Goal: Task Accomplishment & Management: Manage account settings

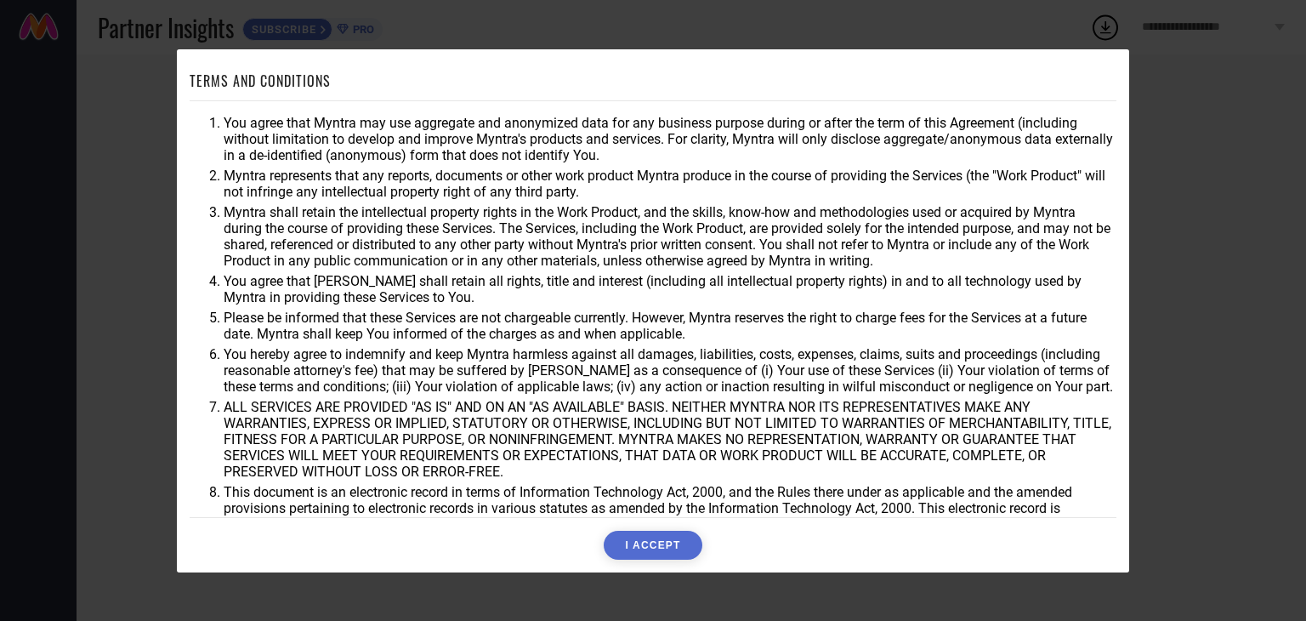
click at [682, 540] on button "I ACCEPT" at bounding box center [653, 545] width 98 height 29
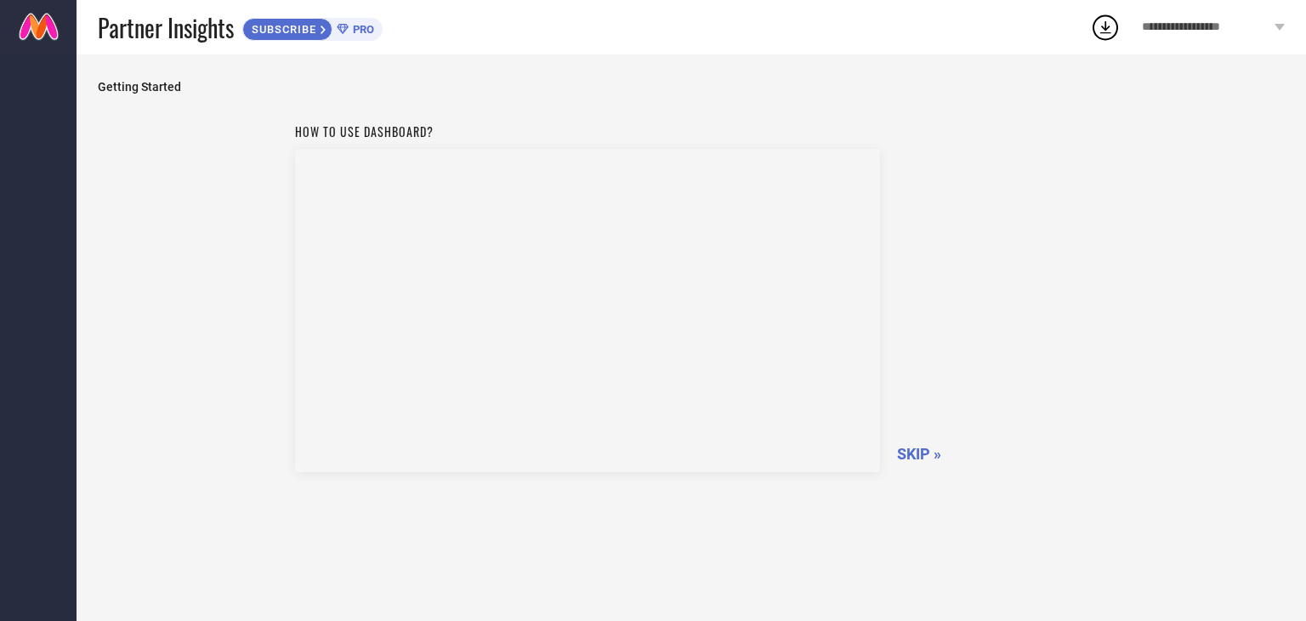
click at [1103, 40] on icon at bounding box center [1105, 27] width 31 height 31
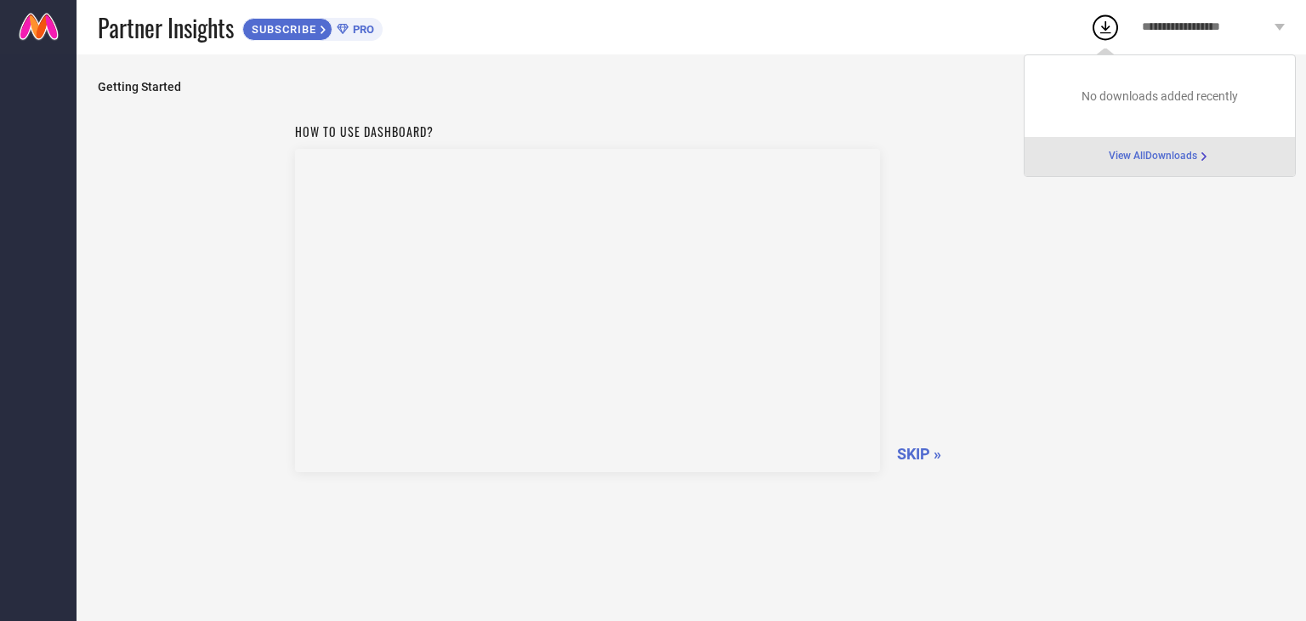
click at [914, 446] on span "SKIP »" at bounding box center [919, 454] width 44 height 18
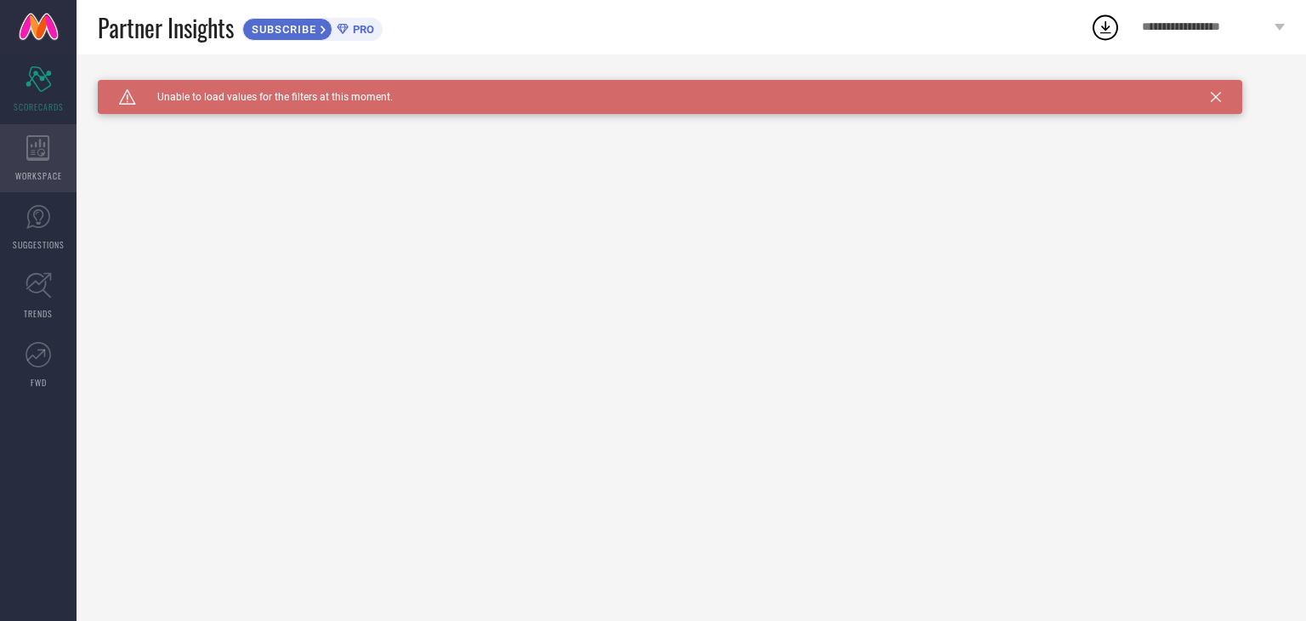
click at [30, 162] on div "WORKSPACE" at bounding box center [38, 158] width 77 height 68
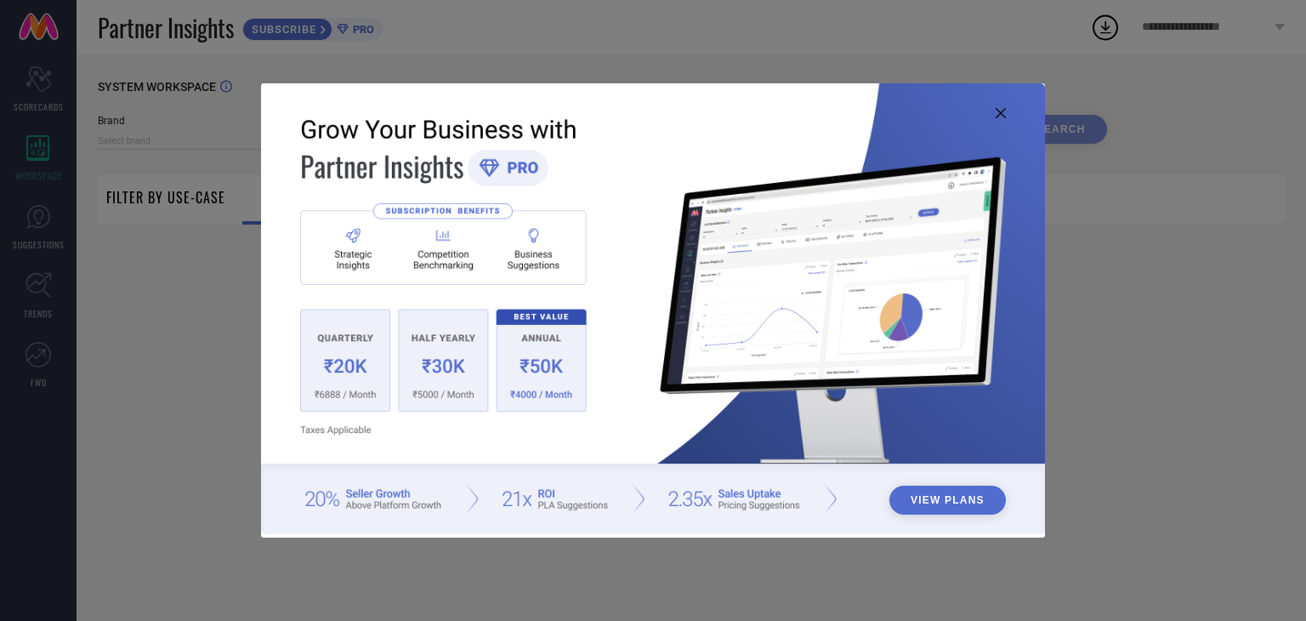
type input "1 STOP FASHION"
type input "All"
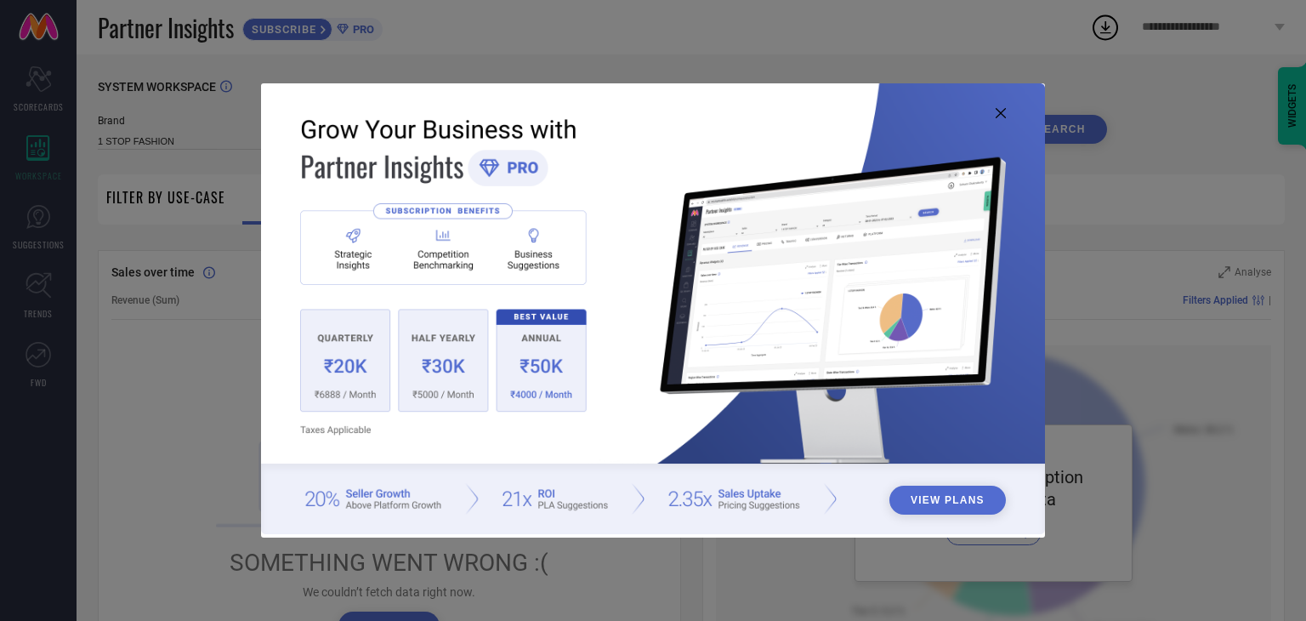
click at [998, 112] on icon at bounding box center [1001, 113] width 10 height 10
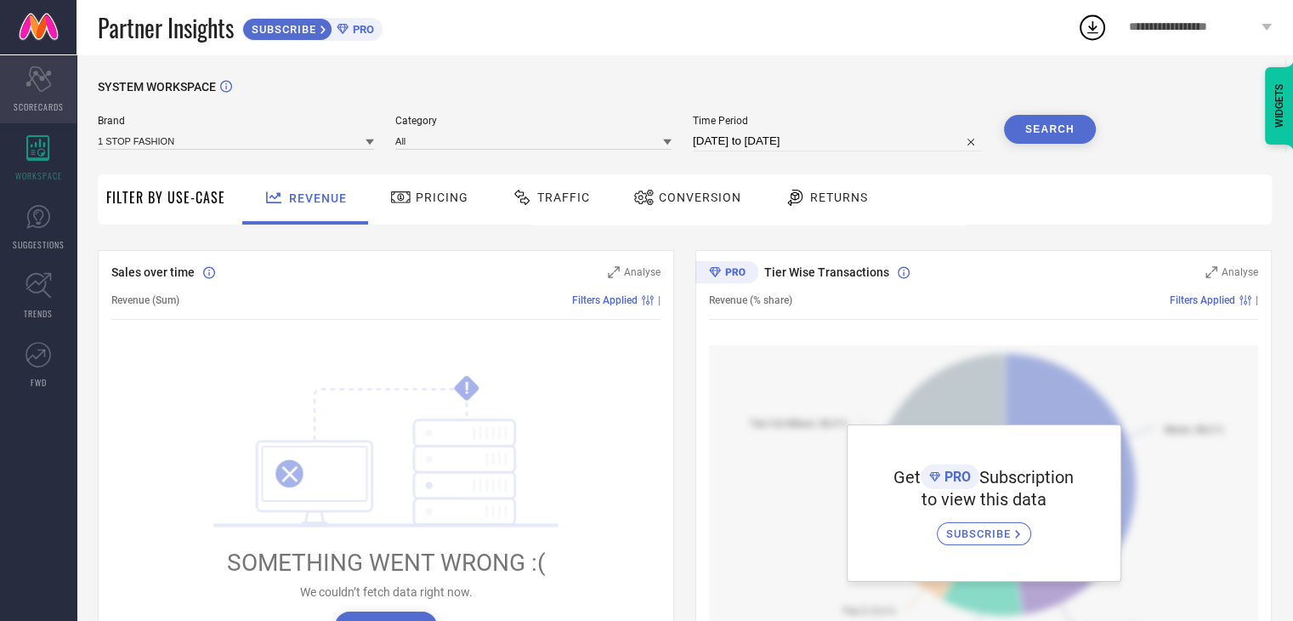
click at [36, 95] on div "Scorecard SCORECARDS" at bounding box center [38, 89] width 77 height 68
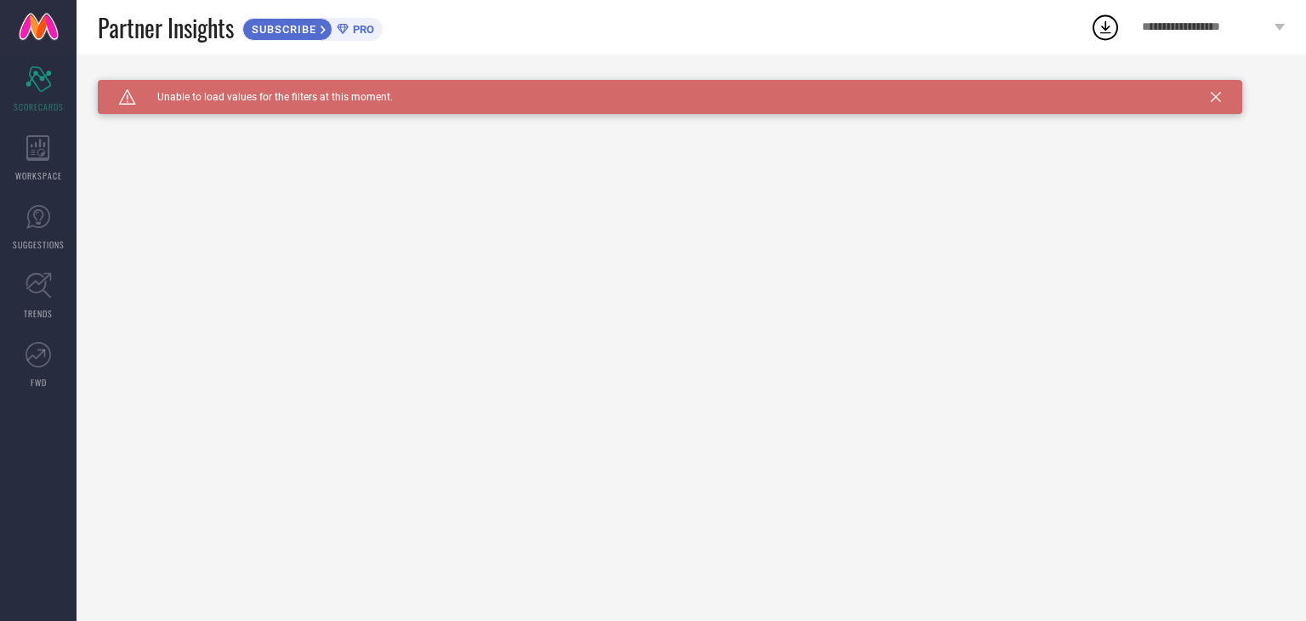
click at [298, 26] on span "SUBSCRIBE" at bounding box center [281, 29] width 77 height 13
